Goal: Navigation & Orientation: Understand site structure

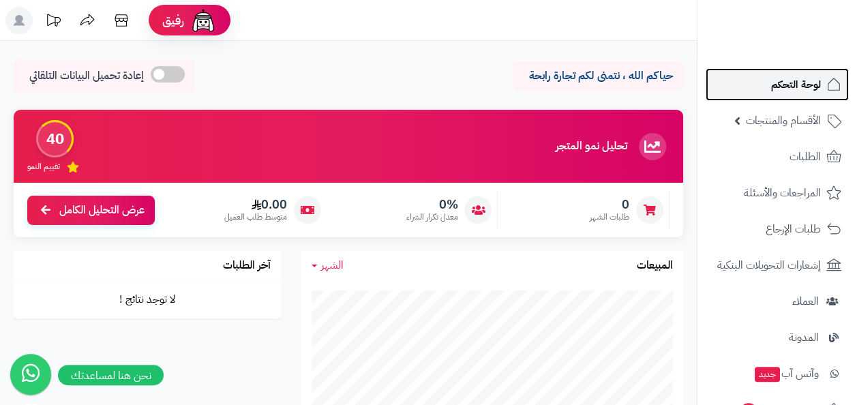
click at [795, 80] on span "لوحة التحكم" at bounding box center [796, 84] width 50 height 19
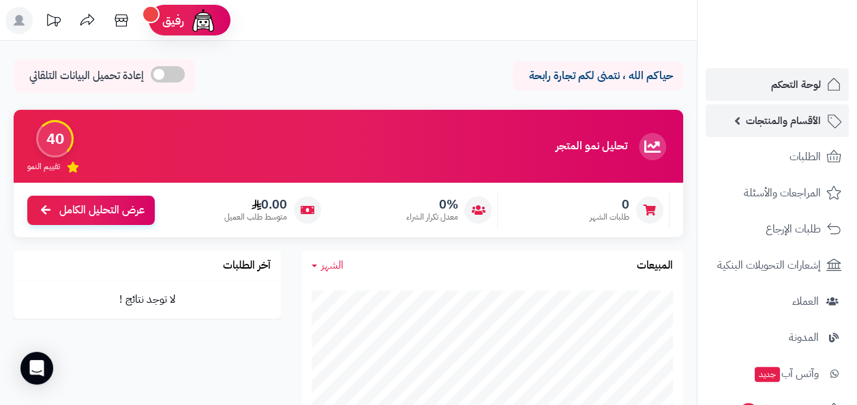
click at [756, 123] on span "الأقسام والمنتجات" at bounding box center [783, 120] width 75 height 19
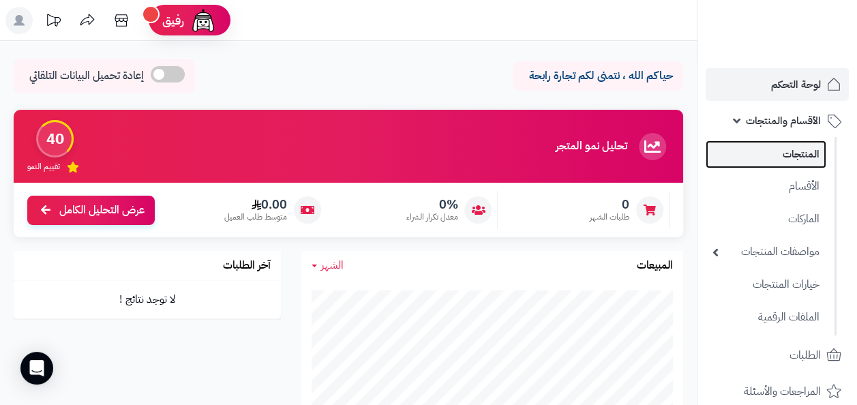
click at [787, 151] on link "المنتجات" at bounding box center [765, 154] width 121 height 28
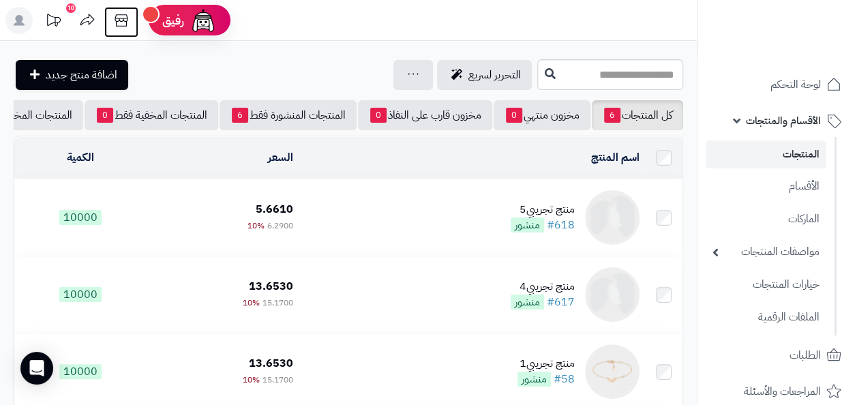
click at [124, 14] on icon at bounding box center [121, 20] width 13 height 12
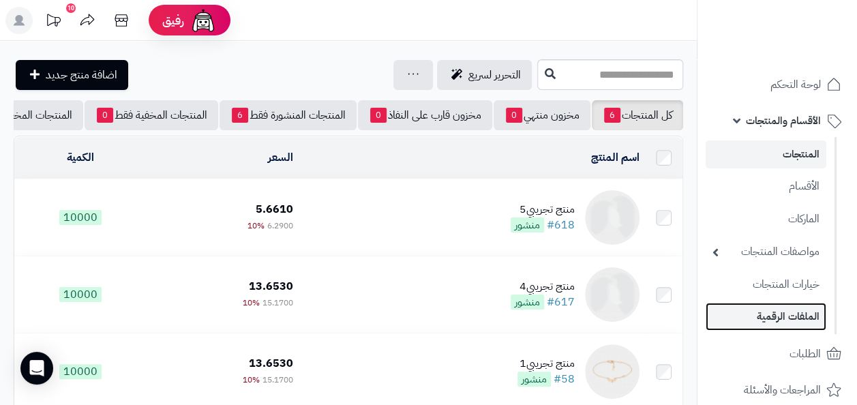
click at [772, 313] on link "الملفات الرقمية" at bounding box center [765, 317] width 121 height 28
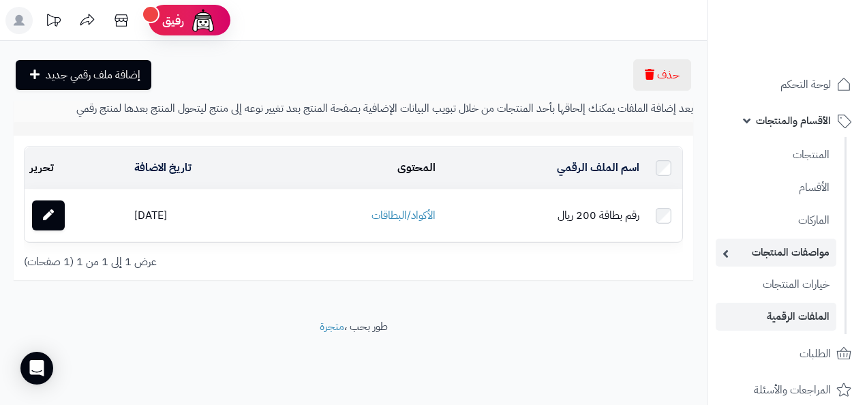
click at [792, 249] on link "مواصفات المنتجات" at bounding box center [776, 253] width 121 height 28
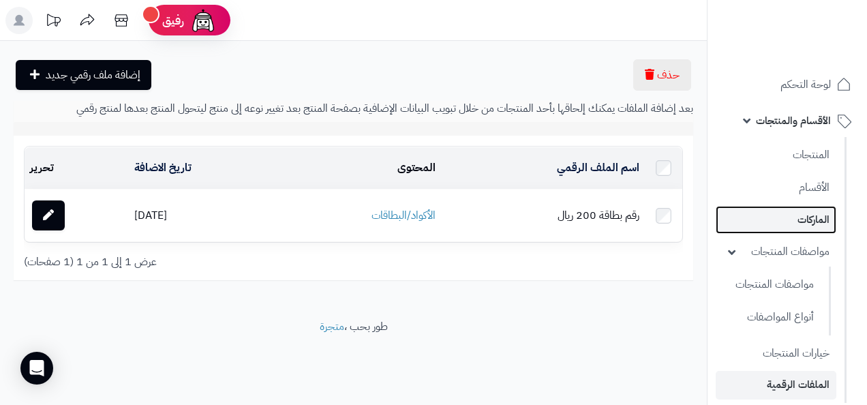
click at [798, 217] on link "الماركات" at bounding box center [776, 220] width 121 height 28
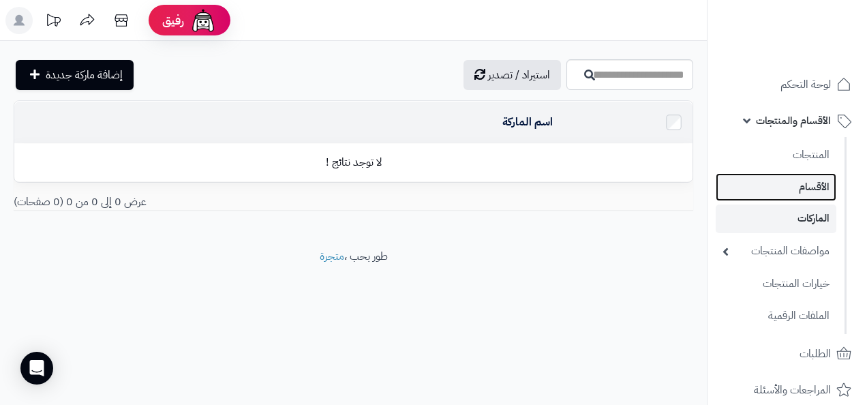
click at [803, 175] on link "الأقسام" at bounding box center [776, 187] width 121 height 28
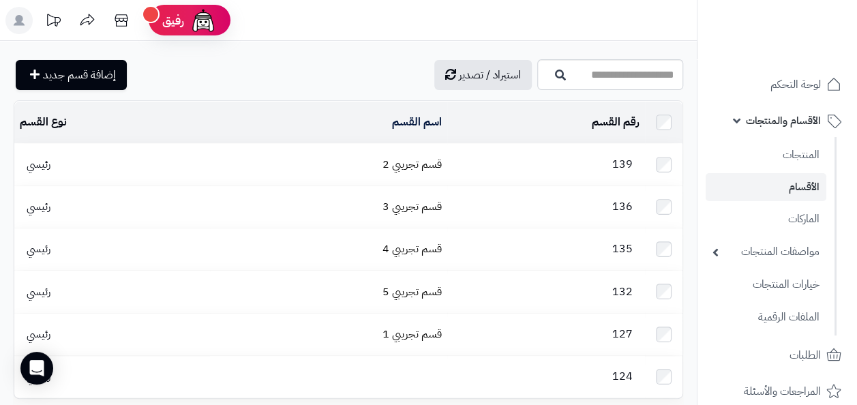
click at [739, 122] on link "الأقسام والمنتجات" at bounding box center [776, 120] width 143 height 33
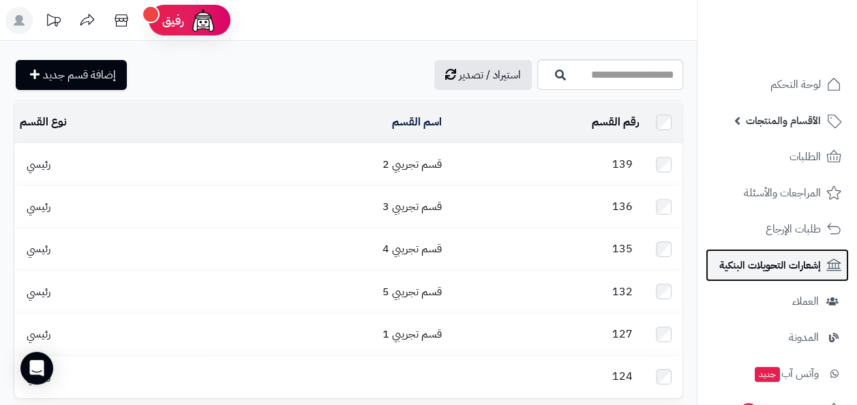
click at [776, 275] on link "إشعارات التحويلات البنكية" at bounding box center [776, 265] width 143 height 33
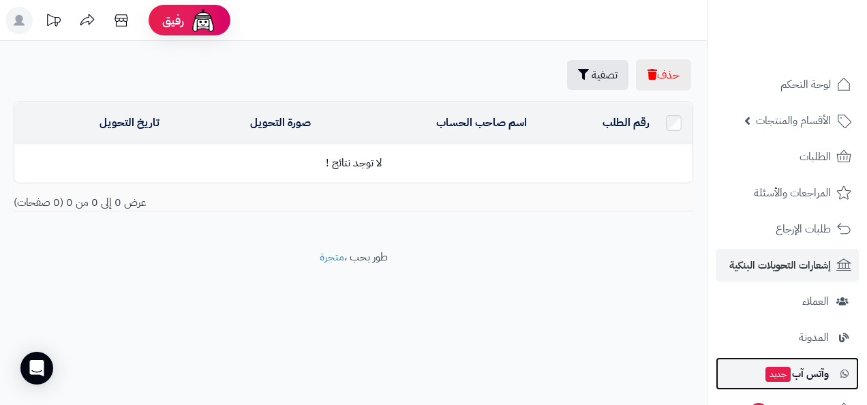
click at [821, 371] on span "وآتس آب جديد" at bounding box center [796, 373] width 65 height 19
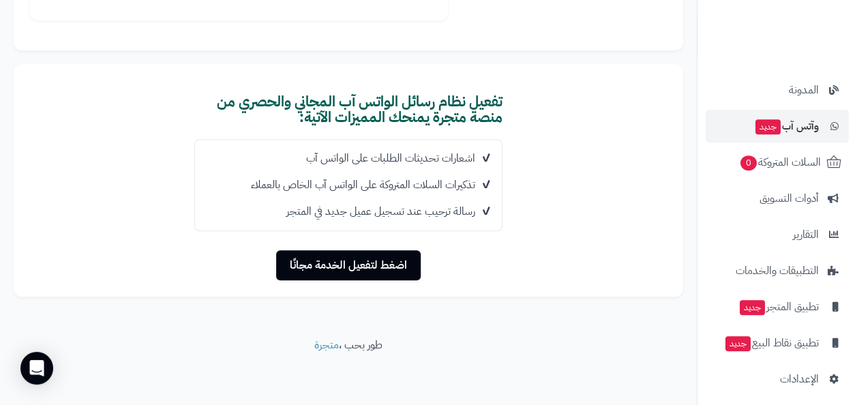
scroll to position [255, 0]
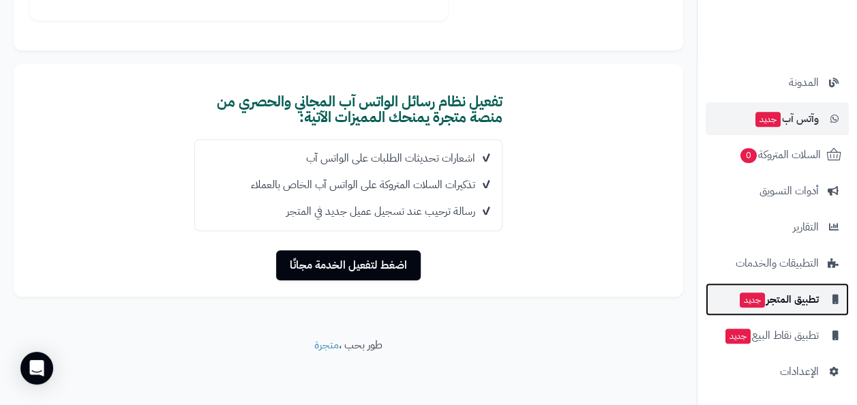
click at [795, 296] on span "تطبيق المتجر جديد" at bounding box center [778, 299] width 80 height 19
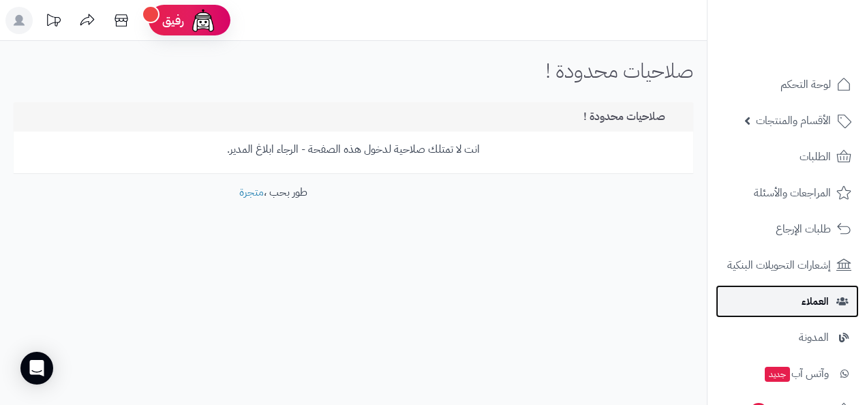
click at [821, 301] on span "العملاء" at bounding box center [815, 301] width 27 height 19
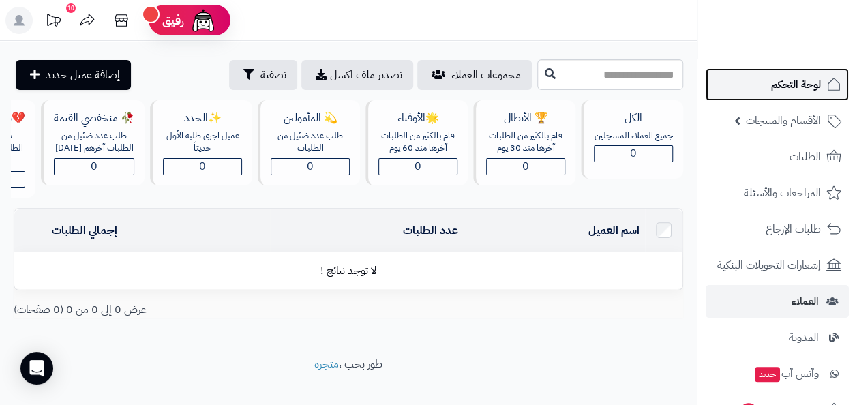
click at [796, 93] on span "لوحة التحكم" at bounding box center [796, 84] width 50 height 19
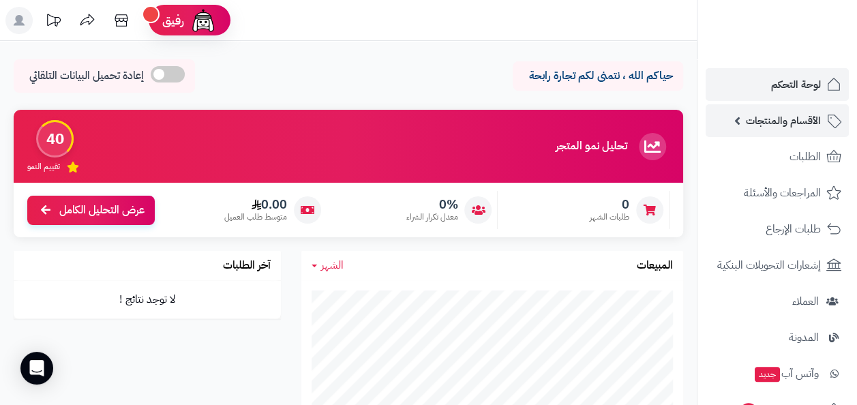
click at [773, 120] on span "الأقسام والمنتجات" at bounding box center [783, 120] width 75 height 19
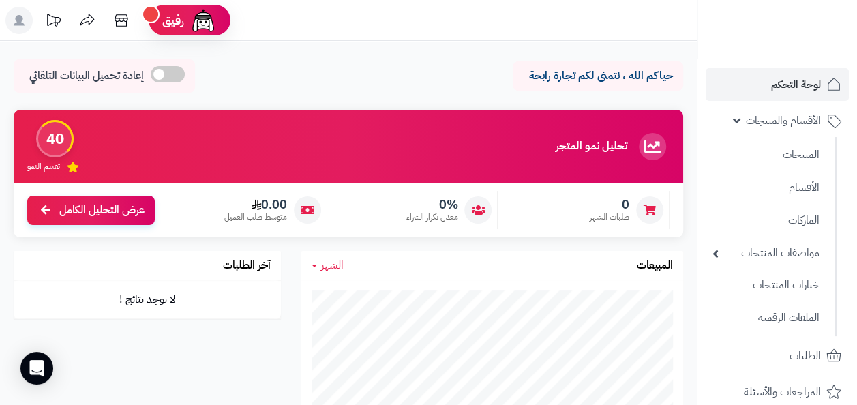
click at [22, 20] on rect at bounding box center [18, 20] width 27 height 27
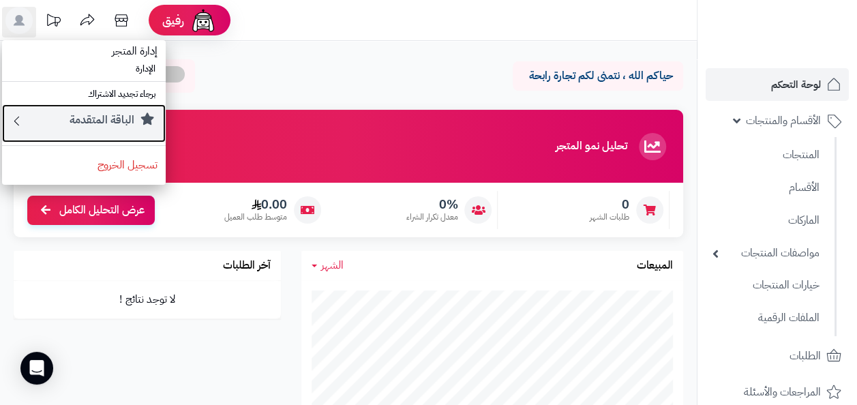
click at [94, 121] on small "الباقة المتقدمة" at bounding box center [102, 120] width 65 height 16
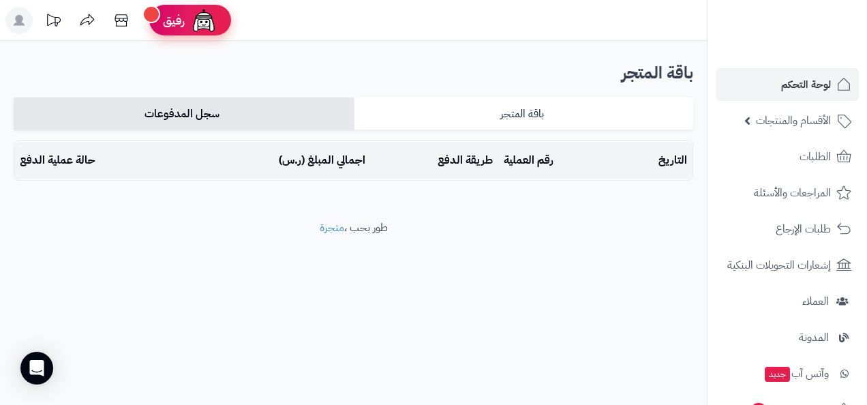
click at [166, 16] on span "رفيق" at bounding box center [174, 20] width 22 height 16
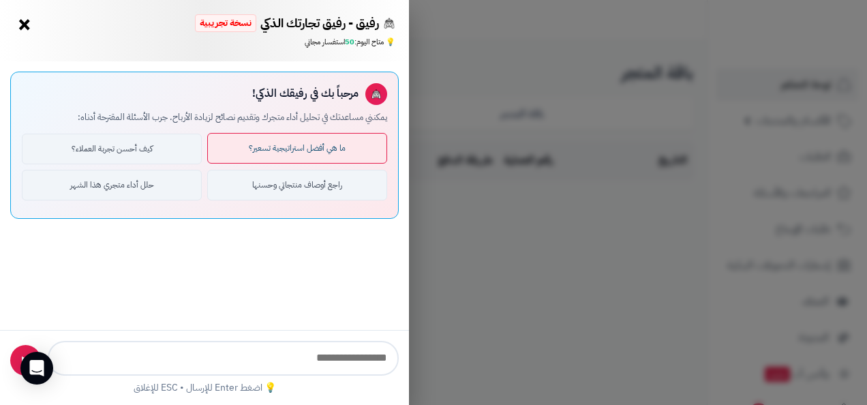
click at [273, 152] on button "ما هي أفضل استراتيجية تسعير؟" at bounding box center [297, 148] width 180 height 31
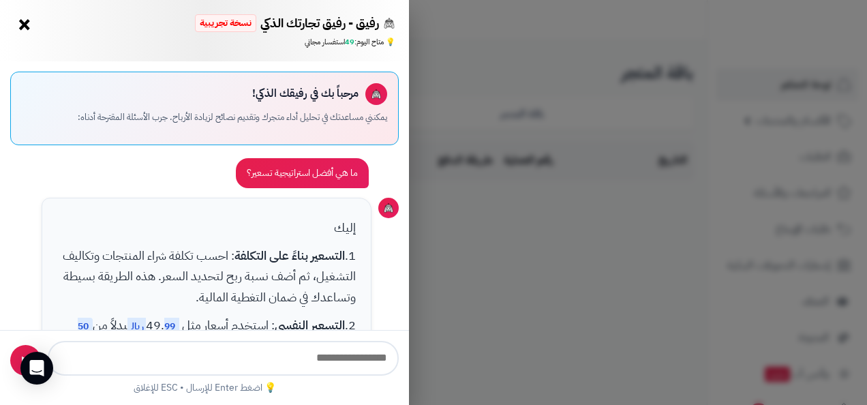
scroll to position [453, 0]
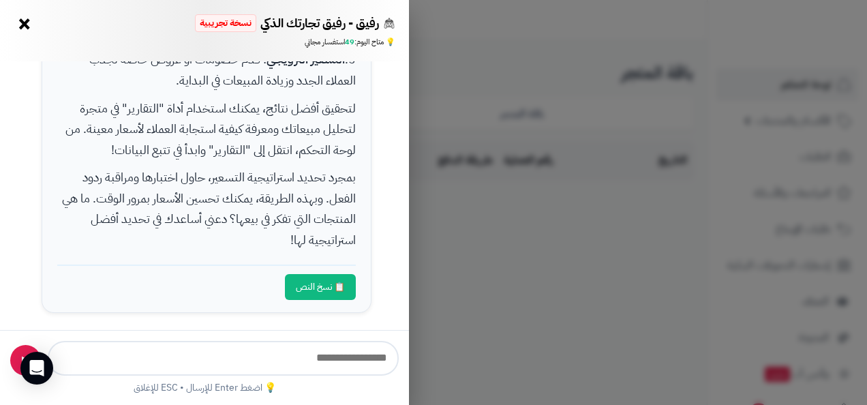
click at [25, 25] on button "×" at bounding box center [25, 24] width 22 height 22
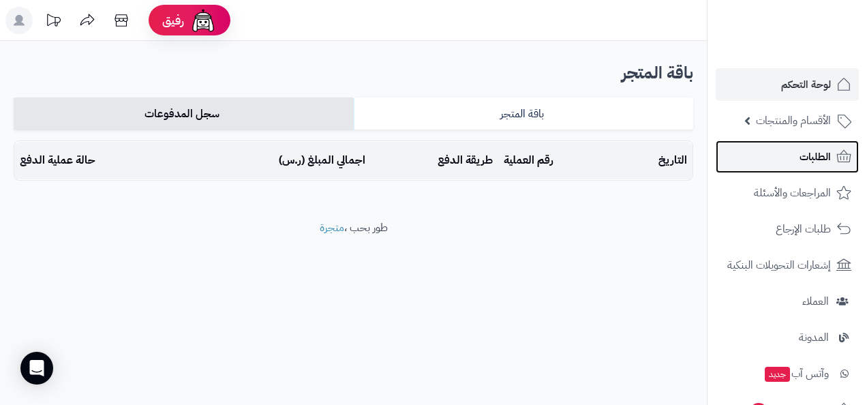
click at [812, 158] on span "الطلبات" at bounding box center [814, 156] width 31 height 19
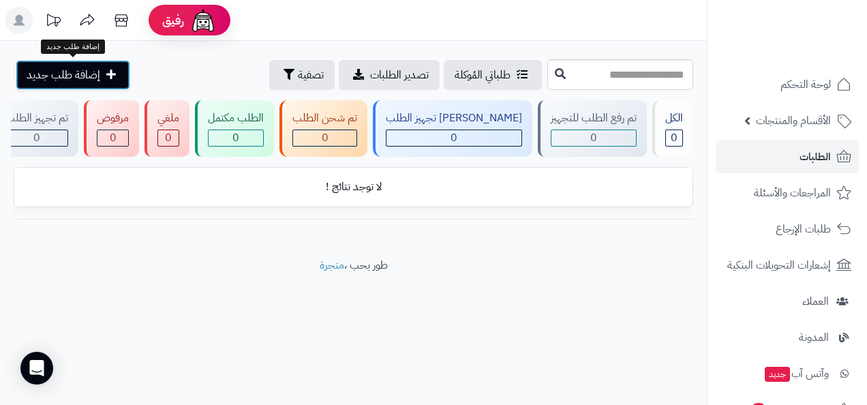
click at [85, 74] on span "إضافة طلب جديد" at bounding box center [64, 75] width 74 height 16
